Goal: Information Seeking & Learning: Learn about a topic

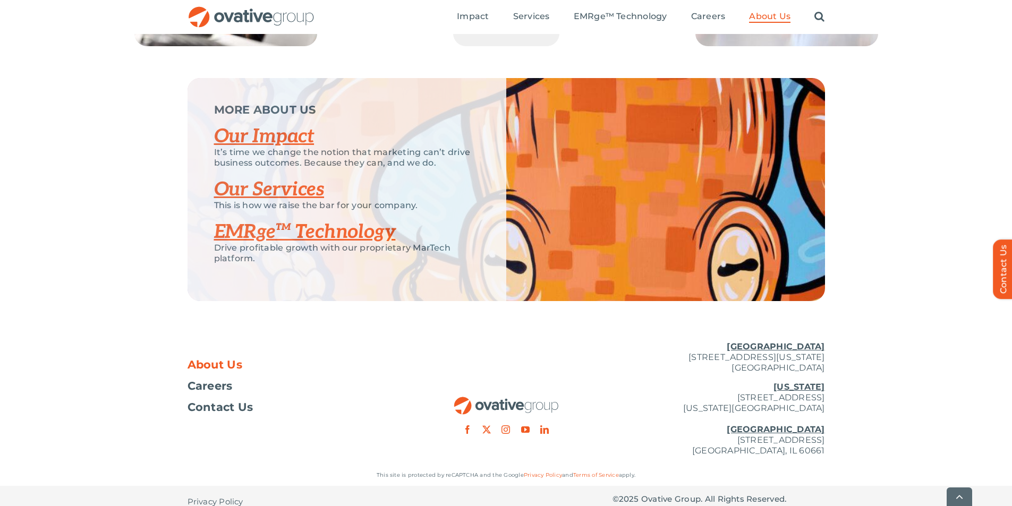
scroll to position [2217, 0]
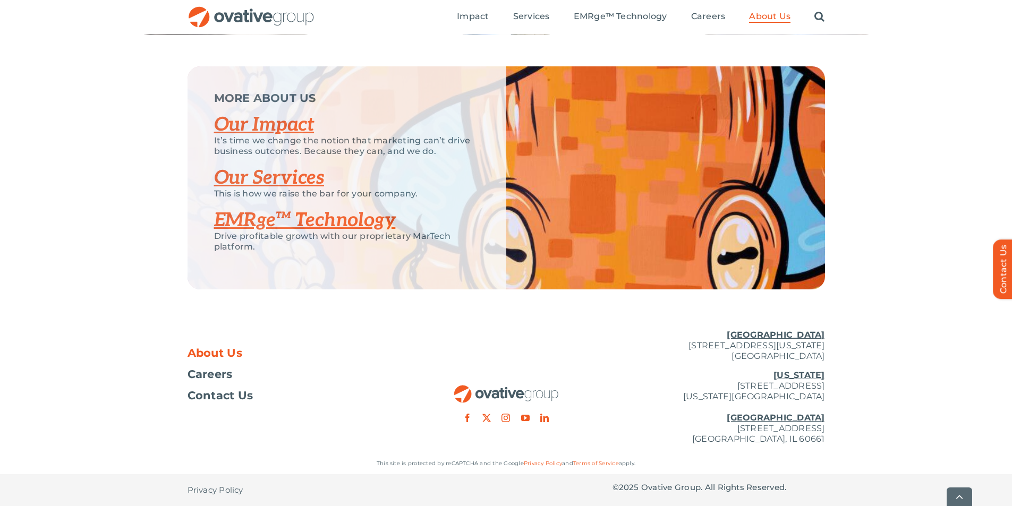
click at [260, 123] on link "Our Impact" at bounding box center [264, 124] width 100 height 23
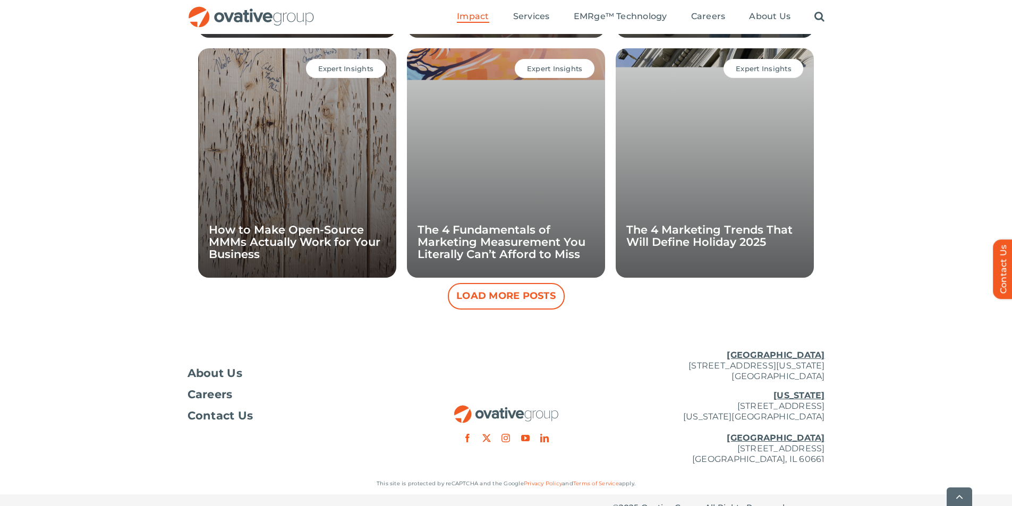
scroll to position [1030, 0]
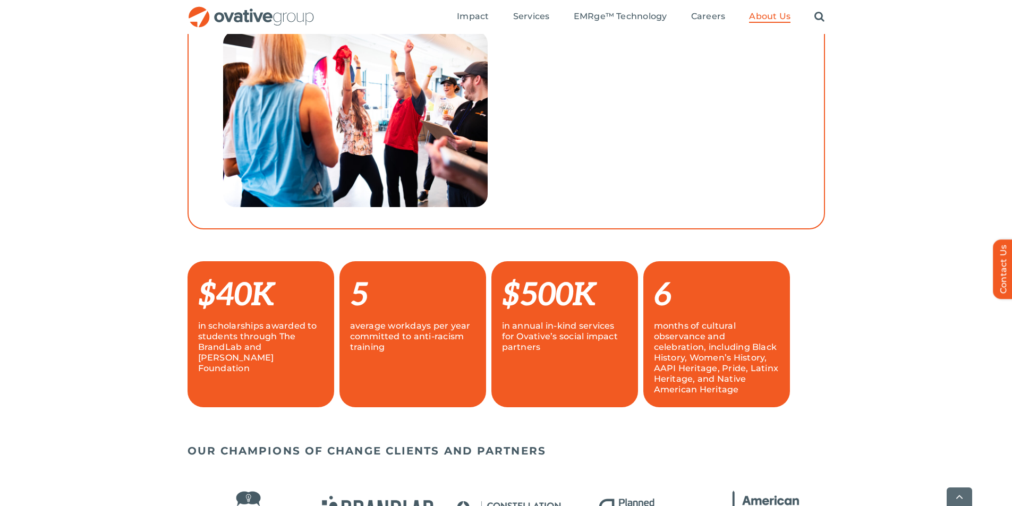
scroll to position [531, 0]
